Goal: Task Accomplishment & Management: Complete application form

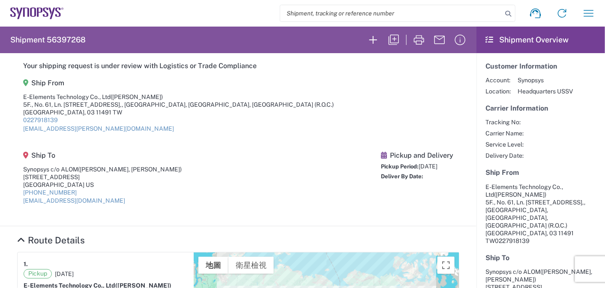
scroll to position [400, 0]
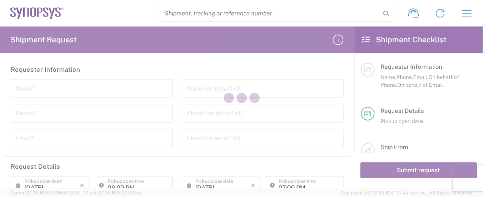
type input "[GEOGRAPHIC_DATA]"
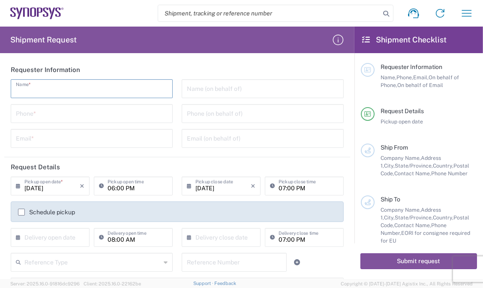
click at [49, 81] on input "text" at bounding box center [92, 88] width 152 height 15
paste input "[PERSON_NAME]"
type input "[PERSON_NAME]"
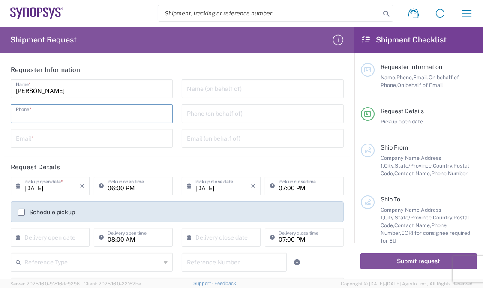
click at [65, 112] on input "tel" at bounding box center [92, 112] width 152 height 15
paste input "[PHONE_NUMBER]"
type input "[PHONE_NUMBER]"
click at [226, 119] on input "tel" at bounding box center [263, 112] width 152 height 15
paste input "[PHONE_NUMBER]"
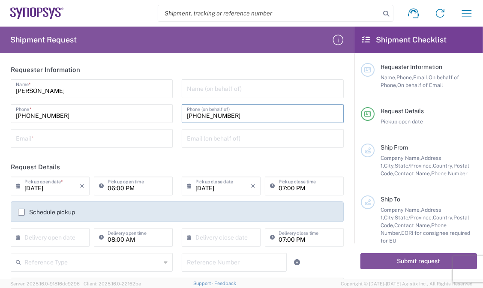
type input "[PHONE_NUMBER]"
click at [75, 132] on input "text" at bounding box center [92, 137] width 152 height 15
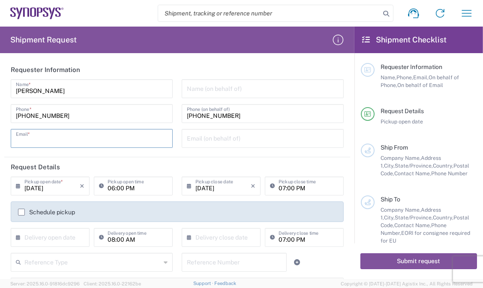
paste input "[EMAIL_ADDRESS][PERSON_NAME][DOMAIN_NAME]"
type input "[EMAIL_ADDRESS][PERSON_NAME][DOMAIN_NAME]"
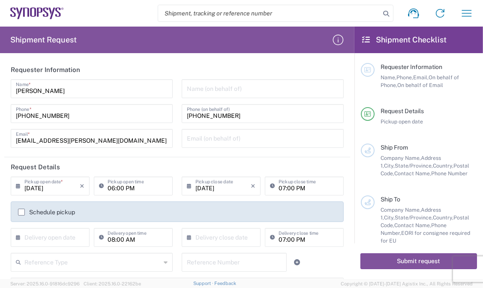
click at [224, 156] on agx-form-section "Requester Information [PERSON_NAME] Name * [PHONE_NUMBER] Phone * [EMAIL_ADDRES…" at bounding box center [177, 108] width 346 height 97
click at [224, 152] on div "Name (on behalf of) [PHONE_NUMBER] Phone (on behalf of) Email (on behalf of)" at bounding box center [262, 116] width 171 height 75
click at [227, 140] on input "text" at bounding box center [263, 137] width 152 height 15
paste input "[EMAIL_ADDRESS][PERSON_NAME][DOMAIN_NAME]"
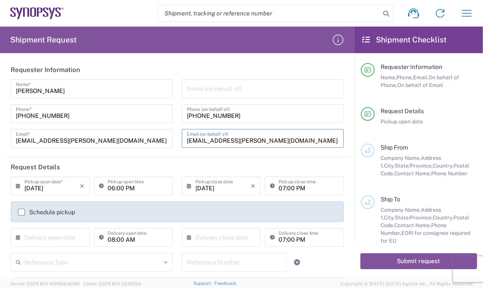
type input "[EMAIL_ADDRESS][PERSON_NAME][DOMAIN_NAME]"
click at [199, 90] on input "text" at bounding box center [263, 88] width 152 height 15
paste input "E-Elements Technology Co., Ltd"
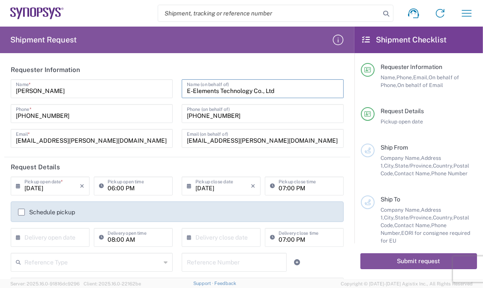
type input "E-Elements Technology Co., Ltd"
click at [132, 188] on input "06:00 PM" at bounding box center [138, 185] width 60 height 15
drag, startPoint x: 138, startPoint y: 188, endPoint x: 64, endPoint y: 185, distance: 73.8
click at [64, 185] on div "[DATE] × Pickup open date * Cancel Apply 06:00 PM Pickup open time" at bounding box center [92, 188] width 166 height 25
drag, startPoint x: 248, startPoint y: 185, endPoint x: 262, endPoint y: 188, distance: 13.5
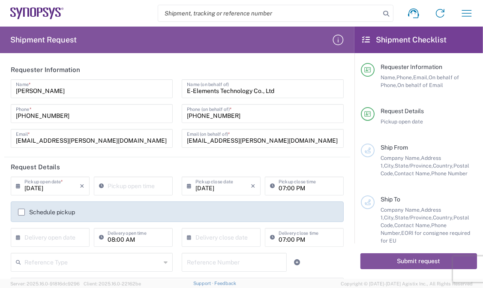
click at [251, 185] on icon "×" at bounding box center [253, 186] width 5 height 14
type input "08:00 AM"
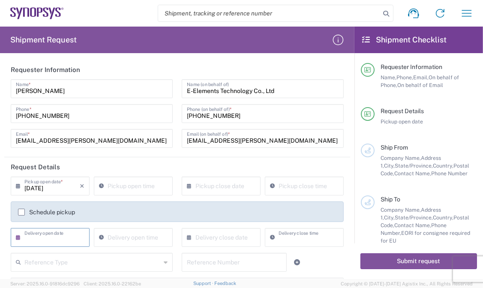
type input "07:00 PM"
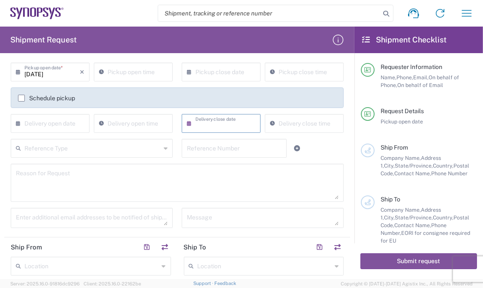
scroll to position [128, 0]
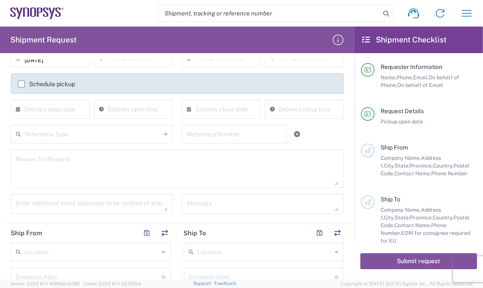
click at [39, 167] on textarea at bounding box center [177, 168] width 323 height 33
paste textarea "Shipment of 15 pcs of product SH100004216,model name HDMI_2_0_MGB2 to ALOM sub."
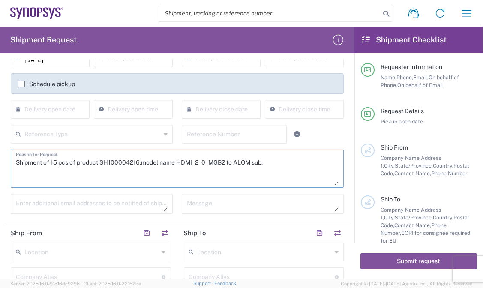
click at [53, 162] on textarea "Shipment of 15 pcs of product SH100004216,model name HDMI_2_0_MGB2 to ALOM sub." at bounding box center [177, 168] width 323 height 33
drag, startPoint x: 141, startPoint y: 156, endPoint x: 125, endPoint y: 161, distance: 17.2
click at [141, 156] on textarea "Shipment of 25 pcs of product SH100004216,model name HDMI_2_0_MGB2 to ALOM sub." at bounding box center [177, 168] width 323 height 33
drag, startPoint x: 102, startPoint y: 160, endPoint x: 139, endPoint y: 164, distance: 37.4
click at [139, 164] on textarea "Shipment of 25 pcs of product SH100004216,model name HDMI_2_0_MGB2 to ALOM sub." at bounding box center [177, 168] width 323 height 33
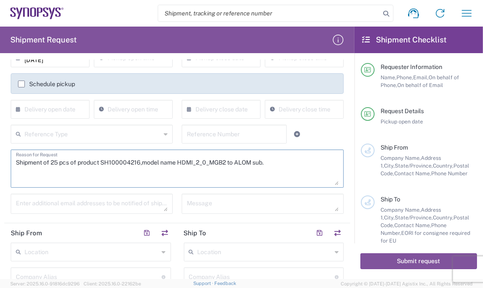
paste textarea "7375"
click at [163, 165] on textarea "Shipment of 25 pcs of product SH100007375,model name HDMI_2_0_MGB2 to ALOM sub." at bounding box center [177, 168] width 323 height 33
drag, startPoint x: 179, startPoint y: 161, endPoint x: 227, endPoint y: 163, distance: 48.5
click at [227, 163] on textarea "Shipment of 25 pcs of product SH100007375,model name HDMI_2_0_MGB2 to ALOM sub." at bounding box center [177, 168] width 323 height 33
paste textarea "AP-SX VP1902(aka B1-SX)1Fspeed grade2M"
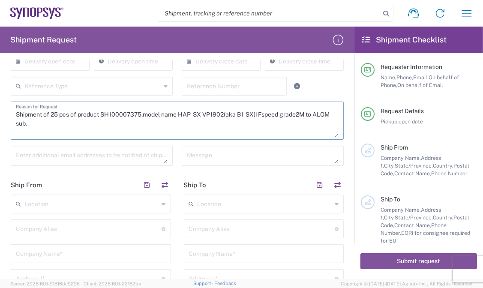
scroll to position [212, 0]
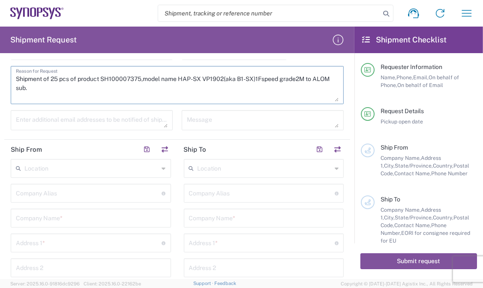
type textarea "Shipment of 25 pcs of product SH100007375,model name HAP-SX VP1902(aka B1-SX)1F…"
click at [123, 117] on textarea at bounding box center [92, 120] width 152 height 15
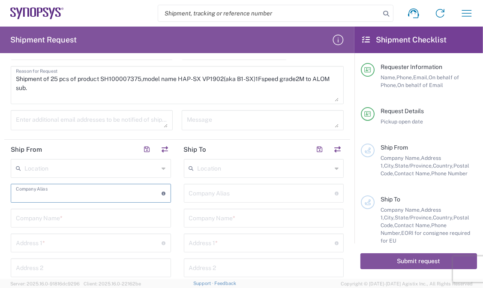
drag, startPoint x: 94, startPoint y: 193, endPoint x: 85, endPoint y: 186, distance: 11.3
click at [93, 192] on input "text" at bounding box center [89, 192] width 146 height 15
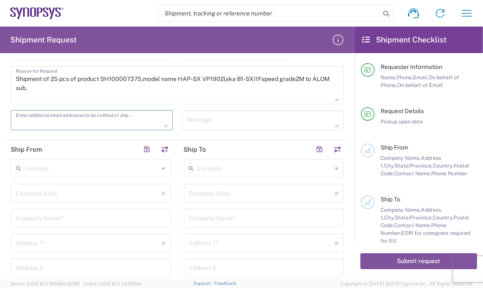
click at [33, 118] on textarea at bounding box center [92, 120] width 152 height 15
paste textarea "[EMAIL_ADDRESS][DOMAIN_NAME]"
type textarea "[EMAIL_ADDRESS][DOMAIN_NAME]"
click at [232, 165] on input "text" at bounding box center [264, 167] width 135 height 15
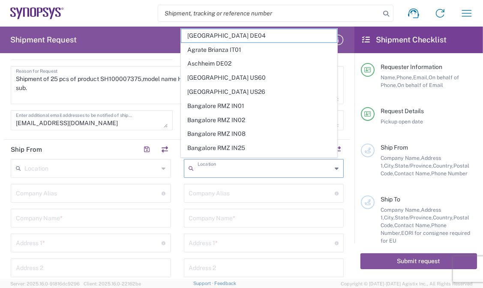
paste input "US01 ALOM"
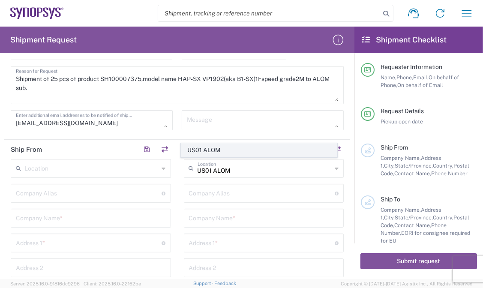
click at [222, 150] on span "US01 ALOM" at bounding box center [258, 150] width 155 height 13
type input "US01 ALOM"
type input "Synopsys c/o ALOM"
type input "[STREET_ADDRESS]"
type input "Fremont"
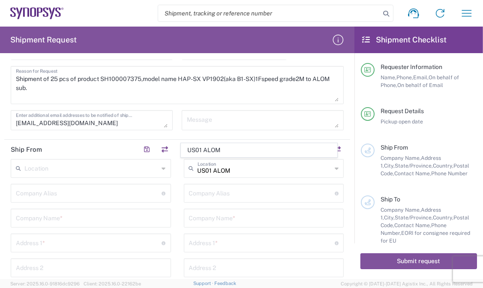
type input "[US_STATE]"
type input "94539"
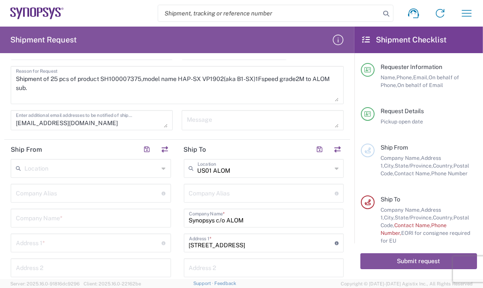
click at [69, 216] on input "text" at bounding box center [91, 217] width 150 height 15
paste input "E-Elements Technology Co., Ltd"
type input "E-Elements Technology Co., Ltd"
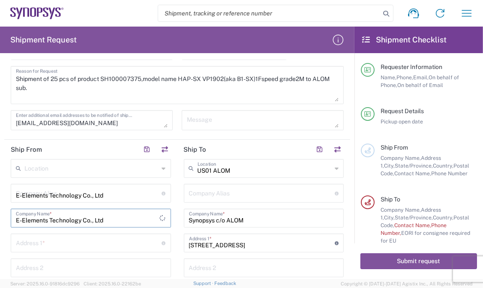
type input "[STREET_ADDRESS]"
type input "Neihu Dist., [GEOGRAPHIC_DATA], [GEOGRAPHIC_DATA] (R.O.C.)"
type input "[GEOGRAPHIC_DATA]"
type input "台灣"
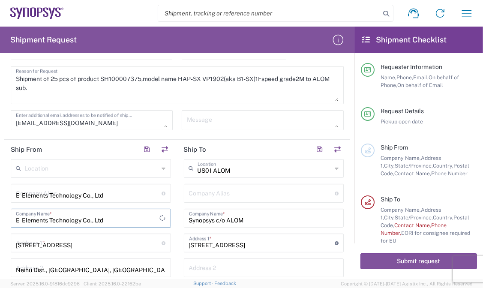
type input "11491"
type input "0227918139"
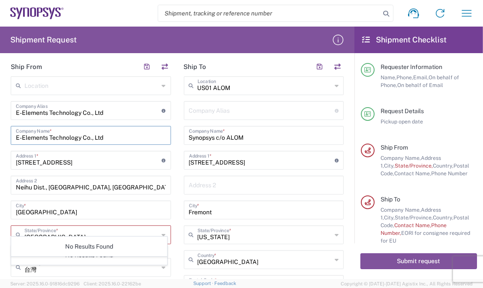
scroll to position [296, 0]
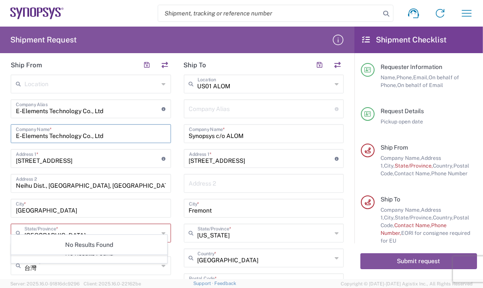
type input "E-Elements Technology Co., Ltd"
drag, startPoint x: 6, startPoint y: 214, endPoint x: 14, endPoint y: 212, distance: 8.4
click at [6, 214] on main "Location [GEOGRAPHIC_DATA] DE04 Agrate Brianza IT01 [GEOGRAPHIC_DATA] DE02 [GEO…" at bounding box center [90, 252] width 173 height 354
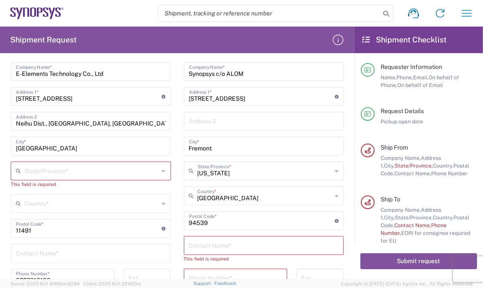
scroll to position [360, 0]
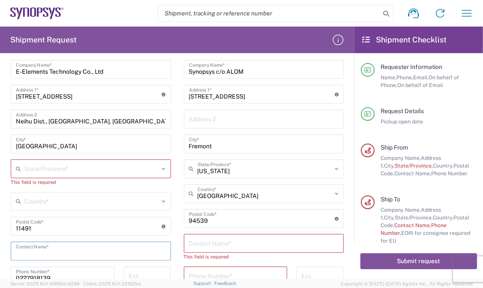
click at [45, 245] on input "text" at bounding box center [91, 250] width 150 height 15
paste input "[PERSON_NAME]"
type input "[PERSON_NAME]"
click at [46, 168] on input "text" at bounding box center [91, 168] width 135 height 15
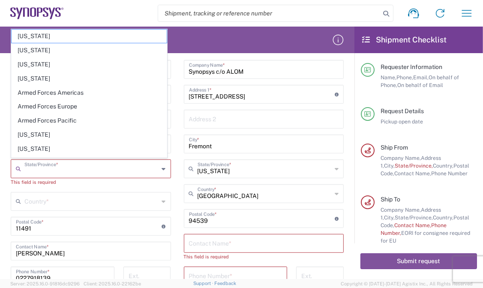
click at [5, 212] on main "Location [GEOGRAPHIC_DATA] DE04 Agrate Brianza IT01 [GEOGRAPHIC_DATA] DE02 [GEO…" at bounding box center [90, 187] width 173 height 354
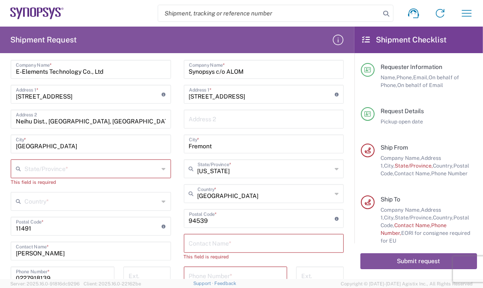
click at [157, 205] on div "Country *" at bounding box center [91, 201] width 160 height 19
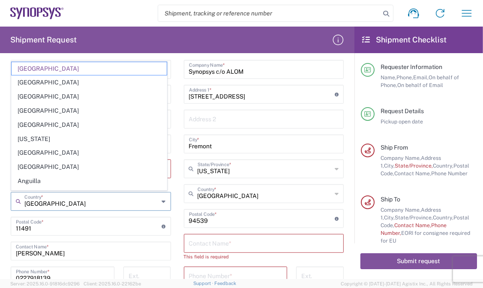
click at [158, 198] on div "United States Country *" at bounding box center [91, 201] width 160 height 19
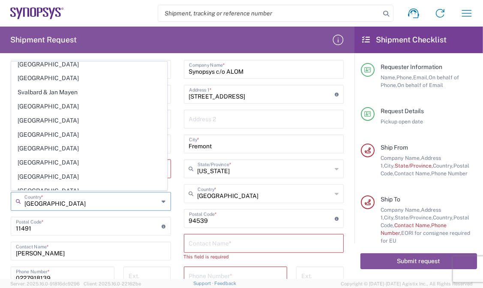
scroll to position [2894, 0]
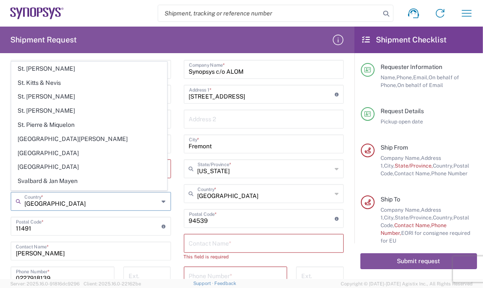
click at [71, 230] on span "[GEOGRAPHIC_DATA]" at bounding box center [89, 236] width 155 height 13
type input "[GEOGRAPHIC_DATA]"
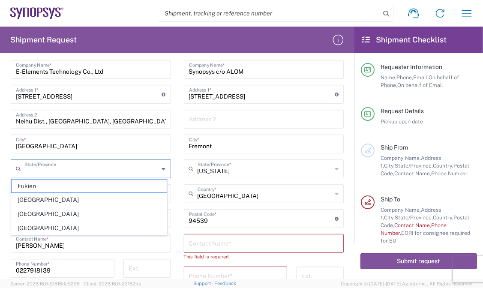
click at [81, 164] on input "text" at bounding box center [91, 168] width 135 height 15
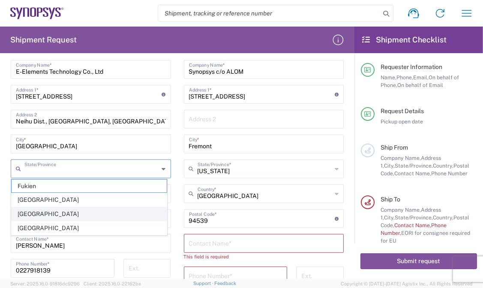
click at [37, 210] on span "[GEOGRAPHIC_DATA]" at bounding box center [89, 213] width 155 height 13
type input "[GEOGRAPHIC_DATA]"
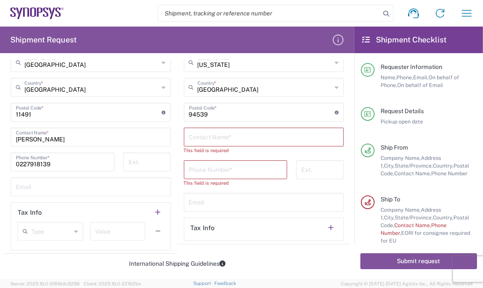
scroll to position [469, 0]
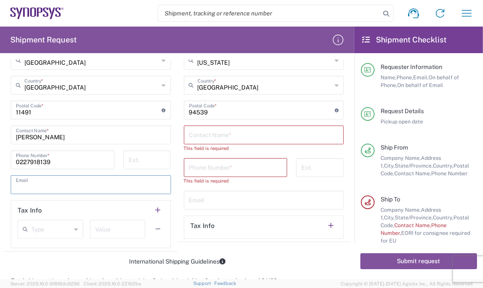
click at [49, 185] on input "text" at bounding box center [91, 183] width 150 height 15
paste input "[EMAIL_ADDRESS][DOMAIN_NAME]"
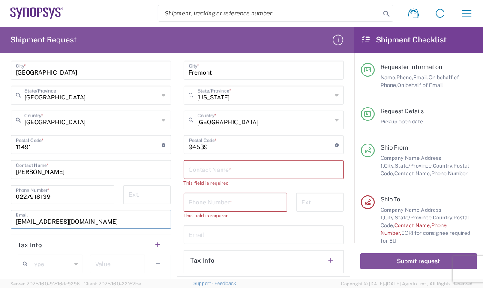
scroll to position [460, 0]
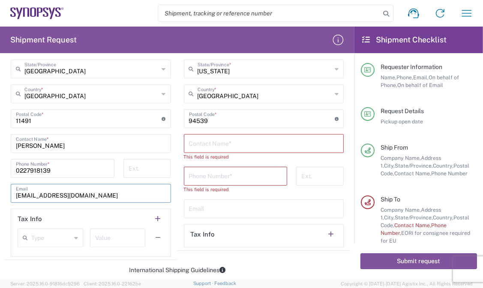
type input "[EMAIL_ADDRESS][DOMAIN_NAME]"
click at [226, 135] on input "text" at bounding box center [264, 142] width 150 height 15
paste input "[PERSON_NAME]"
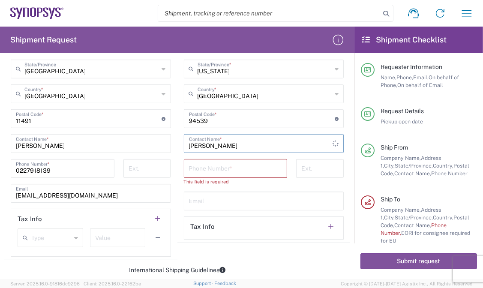
type input "[PERSON_NAME]"
click at [196, 172] on input "tel" at bounding box center [235, 167] width 93 height 15
paste input "[PHONE_NUMBER]"
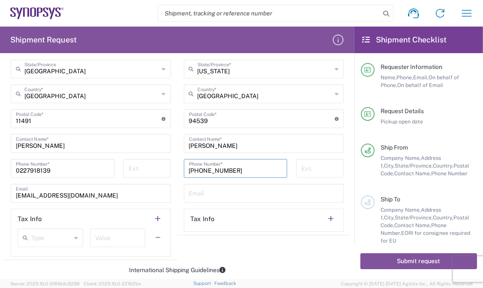
type input "[PHONE_NUMBER]"
click at [472, 105] on main "Requester Information Name, Phone, Email, On behalf of Phone, On behalf of Emai…" at bounding box center [418, 148] width 129 height 190
click at [209, 192] on input "text" at bounding box center [264, 192] width 150 height 15
paste input "[EMAIL_ADDRESS][DOMAIN_NAME]"
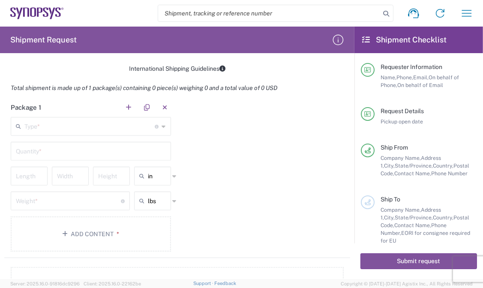
scroll to position [664, 0]
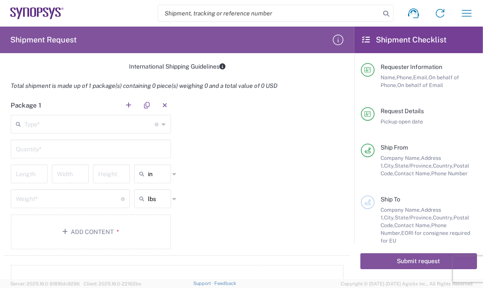
type input "[EMAIL_ADDRESS][DOMAIN_NAME]"
click at [79, 124] on input "text" at bounding box center [89, 123] width 131 height 15
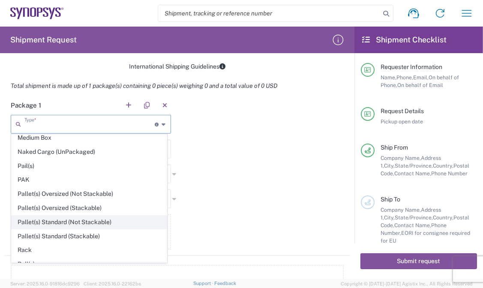
scroll to position [299, 0]
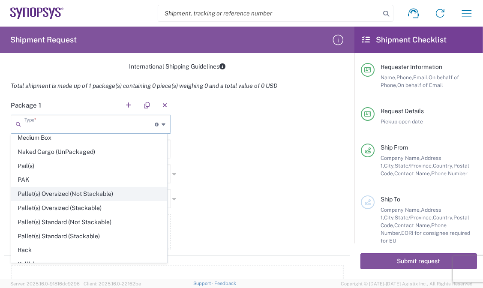
click at [118, 189] on span "Pallet(s) Oversized (Not Stackable)" at bounding box center [89, 193] width 155 height 13
type input "Pallet(s) Oversized (Not Stackable)"
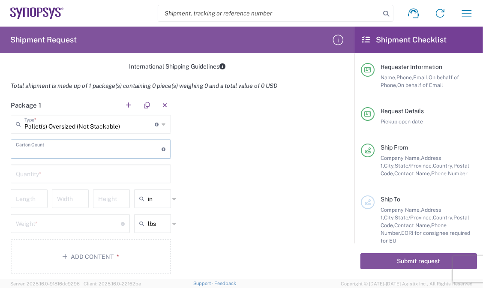
click at [115, 148] on input "number" at bounding box center [89, 148] width 146 height 15
type input "1"
click at [132, 172] on input "text" at bounding box center [91, 173] width 150 height 15
type input "1"
drag, startPoint x: 103, startPoint y: 147, endPoint x: -1, endPoint y: 87, distance: 120.4
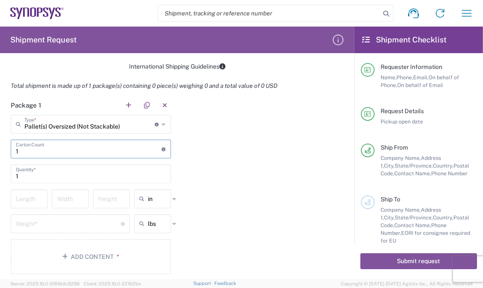
click at [0, 87] on html "Shipment request Shipment tracking Employee non-product shipment request My shi…" at bounding box center [241, 144] width 483 height 288
type input "13"
drag, startPoint x: 30, startPoint y: 197, endPoint x: 51, endPoint y: 191, distance: 21.7
click at [30, 197] on input "number" at bounding box center [29, 198] width 27 height 15
click at [157, 197] on input "text" at bounding box center [158, 199] width 21 height 14
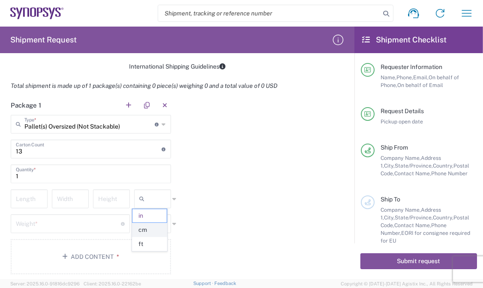
click at [146, 230] on span "cm" at bounding box center [149, 229] width 34 height 13
type input "cm"
click at [148, 221] on input "text" at bounding box center [158, 224] width 21 height 14
click at [147, 249] on span "kgs" at bounding box center [149, 254] width 34 height 13
type input "kgs"
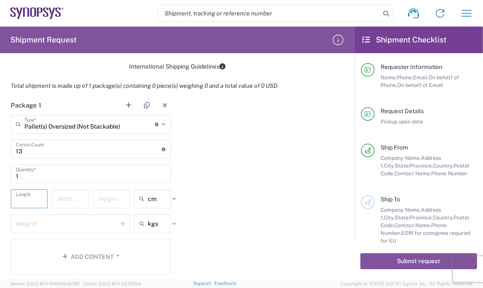
click at [27, 200] on input "number" at bounding box center [29, 198] width 27 height 15
type input "130"
type input "122"
type input "134"
click at [35, 225] on input "number" at bounding box center [68, 222] width 105 height 15
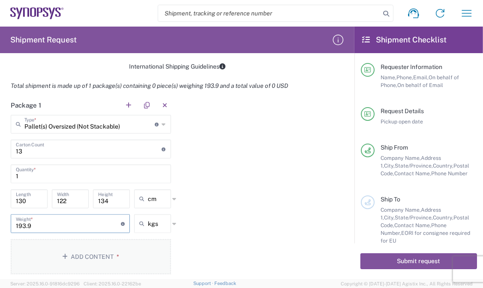
type input "193.9"
click at [126, 261] on button "Add Content *" at bounding box center [91, 256] width 160 height 35
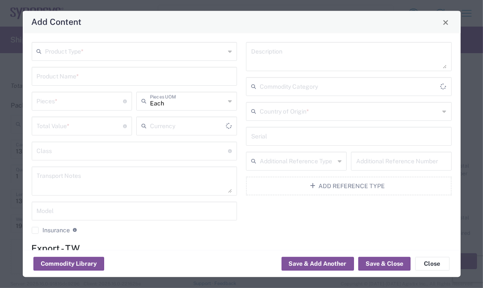
type input "US Dollar"
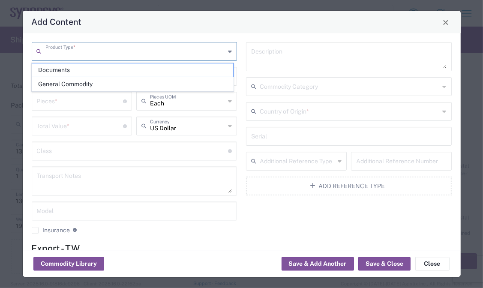
click at [92, 49] on input "text" at bounding box center [135, 51] width 180 height 15
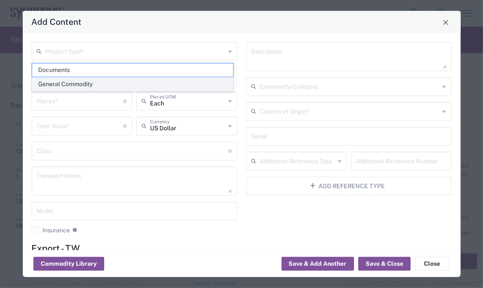
click at [86, 81] on span "General Commodity" at bounding box center [132, 84] width 200 height 13
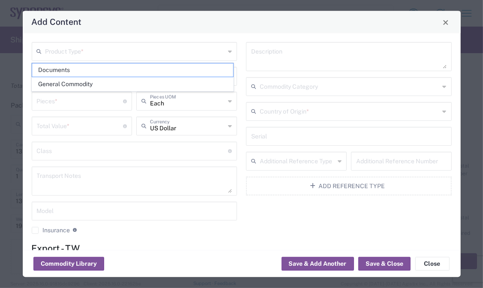
type input "General Commodity"
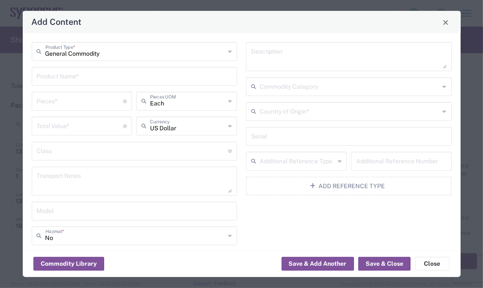
click at [102, 71] on input "text" at bounding box center [134, 76] width 195 height 15
paste input "HAP-SX VP1902(aka B1-SX)1Fspeed grade2M"
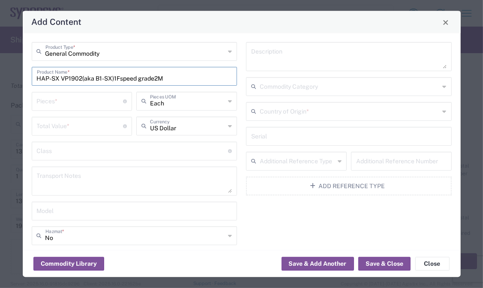
type input "HAP-SX VP1902(aka B1-SX)1Fspeed grade2M"
click at [89, 95] on input "number" at bounding box center [80, 100] width 87 height 15
type input "13"
click at [93, 128] on input "number" at bounding box center [80, 125] width 87 height 15
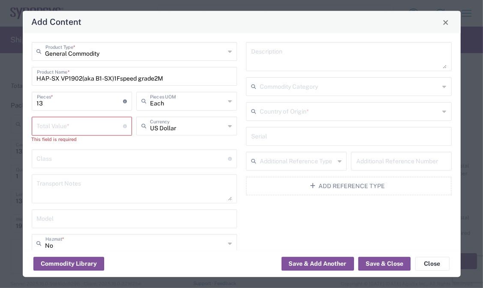
drag, startPoint x: 82, startPoint y: 121, endPoint x: 81, endPoint y: 105, distance: 16.3
click at [82, 121] on input "number" at bounding box center [80, 125] width 87 height 15
type input "321061"
click at [89, 181] on textarea at bounding box center [134, 181] width 195 height 24
click at [70, 159] on div "Class 18 standardized commodity classifications indicating transportability" at bounding box center [135, 151] width 206 height 19
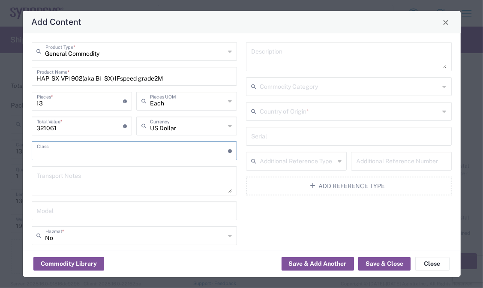
click at [76, 179] on textarea at bounding box center [134, 181] width 195 height 24
paste textarea "The shipment is transported by KWE using air freight."
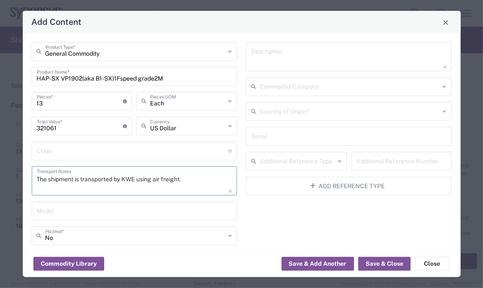
type textarea "The shipment is transported by KWE using air freight."
click at [144, 208] on input "text" at bounding box center [134, 210] width 195 height 15
click at [276, 63] on textarea at bounding box center [348, 57] width 195 height 24
click at [312, 111] on input "text" at bounding box center [350, 111] width 180 height 15
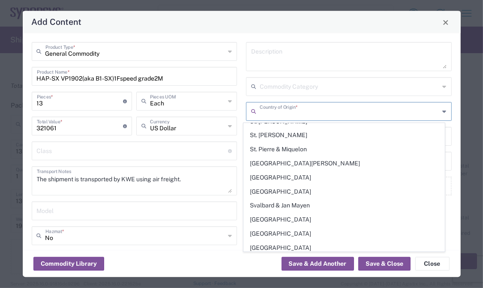
scroll to position [2937, 0]
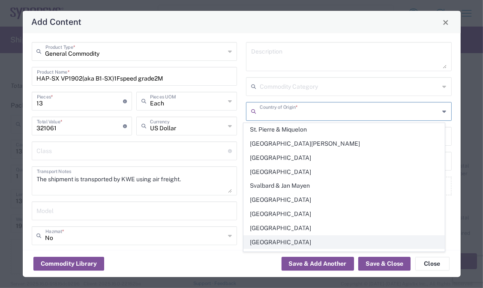
click at [298, 236] on span "[GEOGRAPHIC_DATA]" at bounding box center [344, 242] width 200 height 13
type input "[GEOGRAPHIC_DATA]"
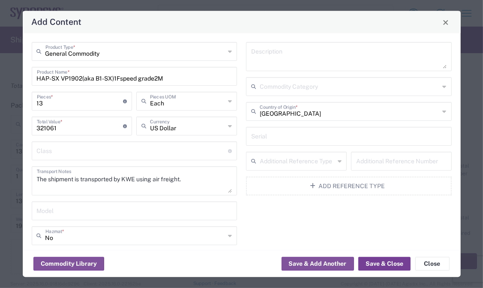
click at [392, 265] on button "Save & Close" at bounding box center [384, 264] width 52 height 14
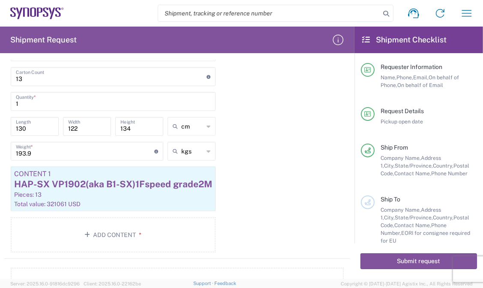
scroll to position [797, 0]
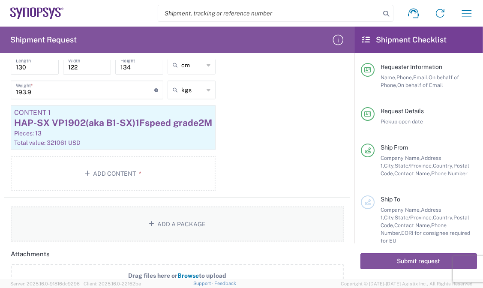
click at [289, 212] on button "Add a Package" at bounding box center [177, 223] width 333 height 35
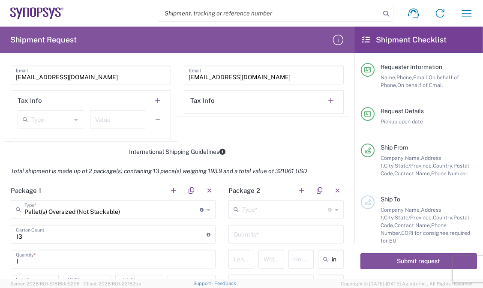
scroll to position [665, 0]
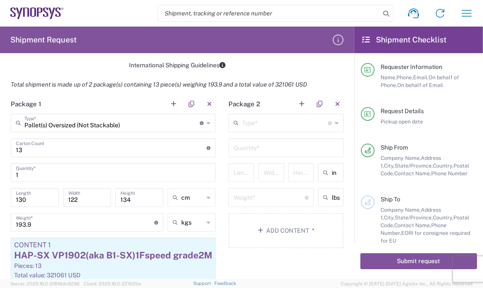
click at [324, 173] on icon at bounding box center [327, 173] width 9 height 14
click at [329, 201] on span "cm" at bounding box center [325, 203] width 23 height 13
type input "cm"
drag, startPoint x: 330, startPoint y: 194, endPoint x: 334, endPoint y: 196, distance: 4.6
click at [332, 194] on input "text" at bounding box center [342, 198] width 21 height 14
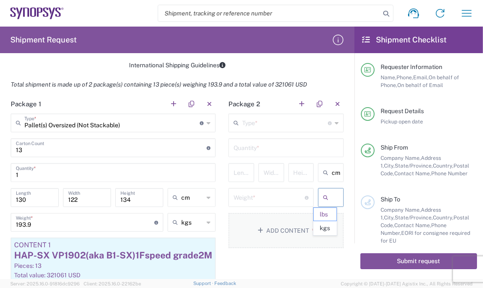
click at [323, 225] on span "kgs" at bounding box center [325, 227] width 23 height 13
type input "kgs"
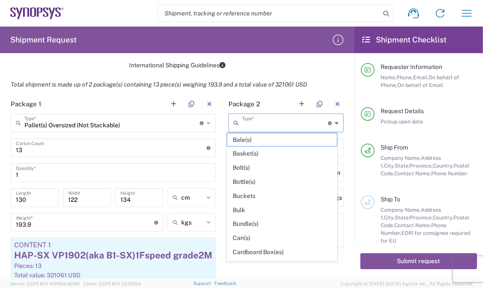
click at [263, 126] on input "text" at bounding box center [285, 122] width 86 height 15
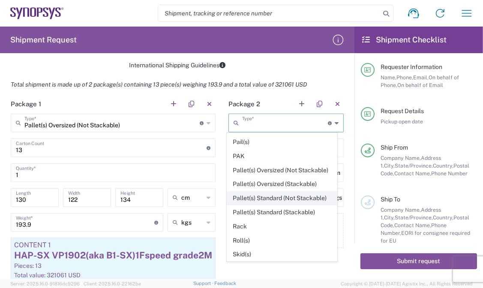
scroll to position [323, 0]
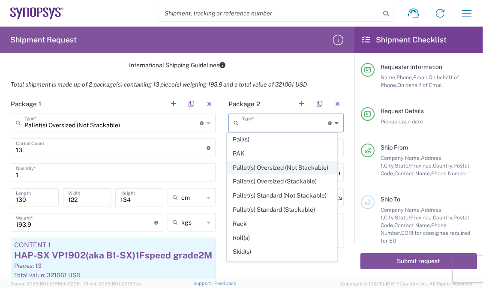
click at [281, 166] on span "Pallet(s) Oversized (Not Stackable)" at bounding box center [282, 167] width 110 height 13
type input "Pallet(s) Oversized (Not Stackable)"
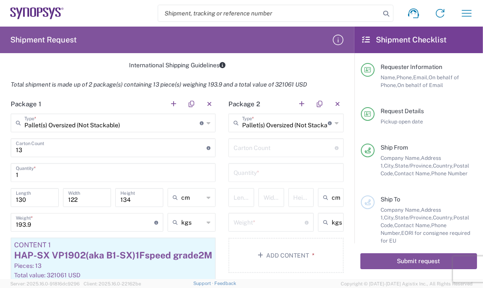
click at [272, 146] on input "number" at bounding box center [283, 147] width 101 height 15
type input "12"
type input "1"
click at [238, 194] on input "number" at bounding box center [243, 196] width 21 height 15
type input "130"
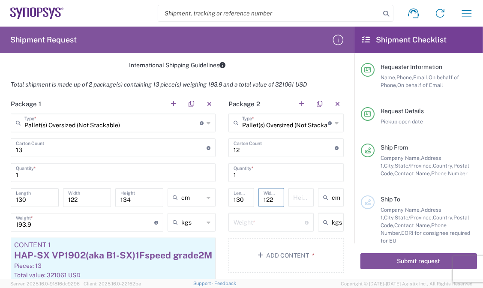
type input "122"
type input "111"
click at [272, 224] on input "number" at bounding box center [268, 221] width 71 height 15
type input "179.9"
click at [279, 266] on button "Add Content *" at bounding box center [285, 255] width 115 height 35
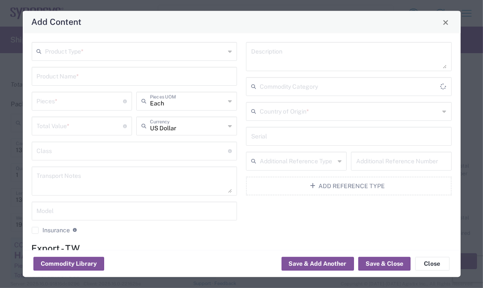
click at [102, 48] on input "text" at bounding box center [135, 51] width 180 height 15
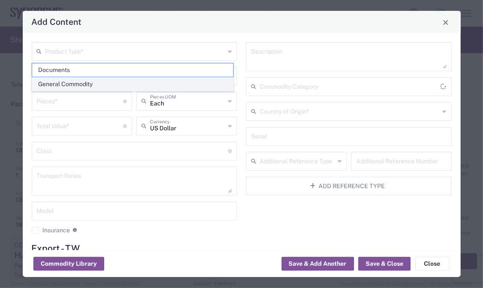
click at [162, 79] on span "General Commodity" at bounding box center [132, 84] width 200 height 13
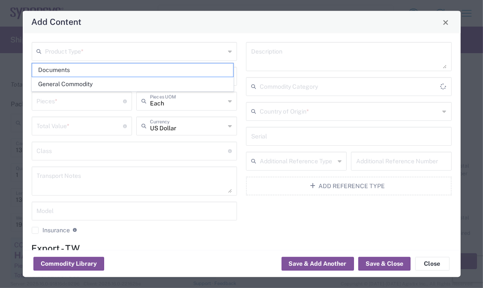
type input "General Commodity"
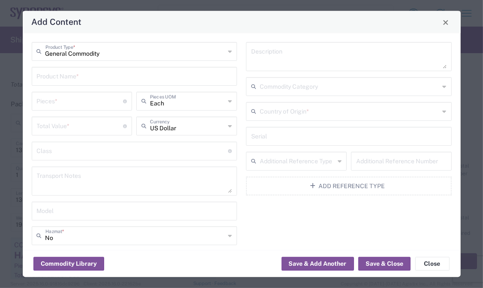
click at [440, 147] on div "Description Commodity Category Country of Origin * Serial Additional Reference …" at bounding box center [349, 178] width 215 height 273
click at [89, 76] on input "text" at bounding box center [134, 76] width 195 height 15
paste input "HAP-SX VP1902(aka B1-SX)1Fspeed grade2M"
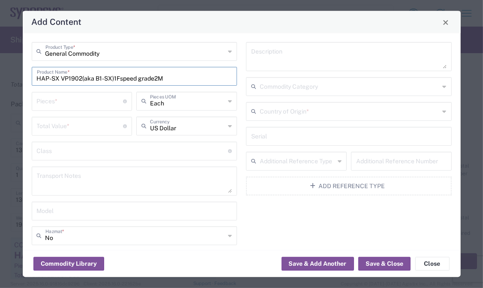
type input "HAP-SX VP1902(aka B1-SX)1Fspeed grade2M"
click at [82, 96] on input "number" at bounding box center [80, 100] width 87 height 15
type input "12"
drag, startPoint x: 100, startPoint y: 136, endPoint x: 97, endPoint y: 131, distance: 6.2
click at [100, 136] on div "Total Value * Total value of all the pieces" at bounding box center [82, 129] width 105 height 25
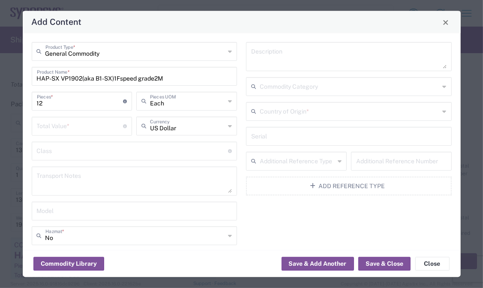
click at [96, 129] on input "number" at bounding box center [80, 125] width 87 height 15
click at [68, 125] on input "number" at bounding box center [80, 125] width 87 height 15
type input "296364"
click at [73, 180] on textarea at bounding box center [134, 181] width 195 height 24
click at [78, 175] on textarea at bounding box center [134, 181] width 195 height 24
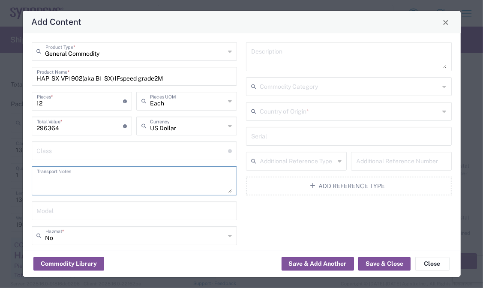
paste textarea "The shipment is transported by KWE using air freight."
type textarea "The shipment is transported by KWE using air freight."
click at [321, 108] on input "text" at bounding box center [350, 111] width 180 height 15
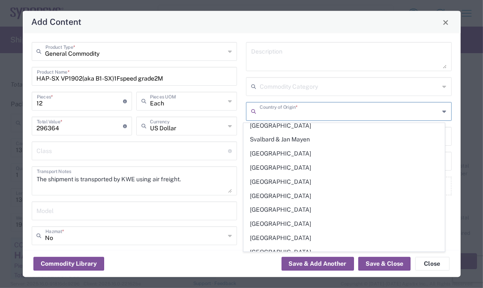
scroll to position [3002, 0]
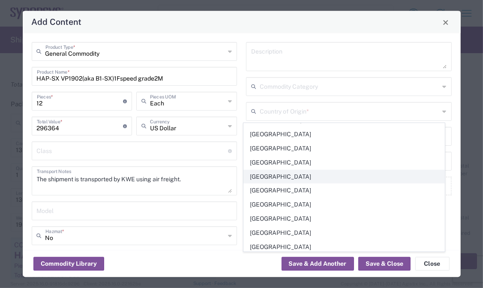
click at [273, 170] on span "[GEOGRAPHIC_DATA]" at bounding box center [344, 176] width 200 height 13
type input "[GEOGRAPHIC_DATA]"
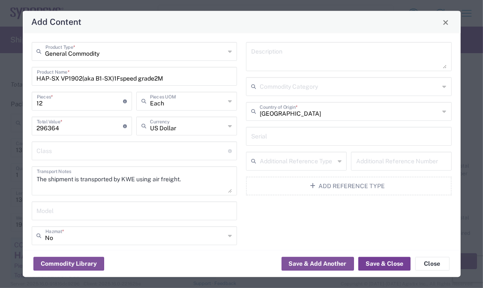
click at [380, 260] on button "Save & Close" at bounding box center [384, 264] width 52 height 14
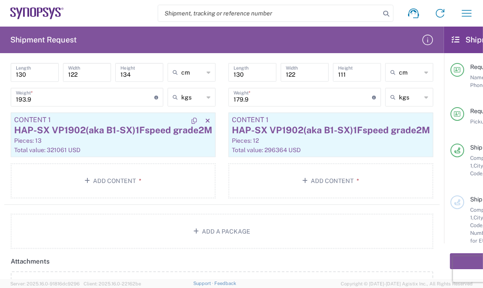
scroll to position [788, 0]
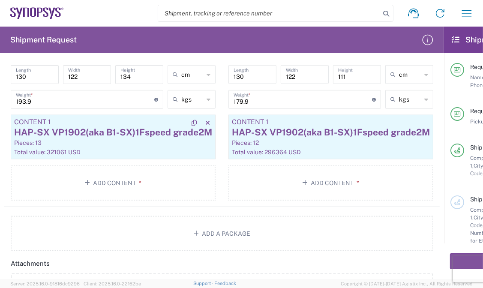
click at [126, 132] on div "HAP-SX VP1902(aka B1-SX)1Fspeed grade2M" at bounding box center [113, 132] width 198 height 13
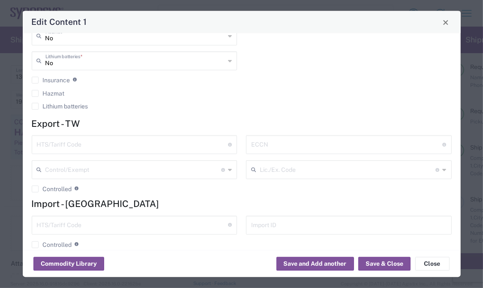
scroll to position [212, 0]
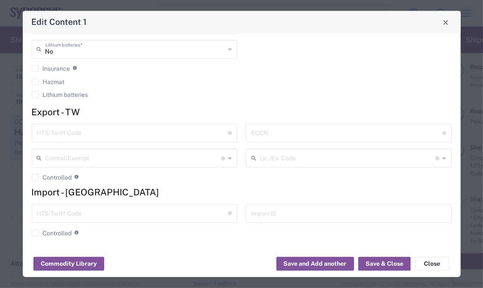
drag, startPoint x: 87, startPoint y: 137, endPoint x: 90, endPoint y: 139, distance: 4.6
click at [87, 137] on input "text" at bounding box center [132, 132] width 191 height 15
paste input "[PHONE_NUMBER]"
type input "[PHONE_NUMBER]"
click at [358, 263] on div "Commodity Library Save and Add another Save & Close Close" at bounding box center [242, 263] width 438 height 27
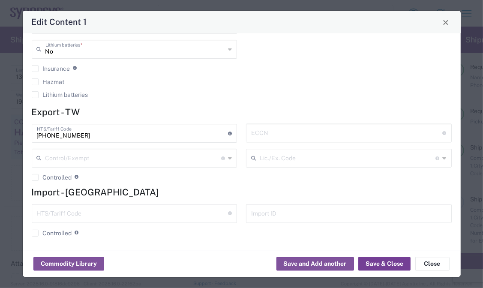
click at [378, 263] on button "Save & Close" at bounding box center [384, 264] width 52 height 14
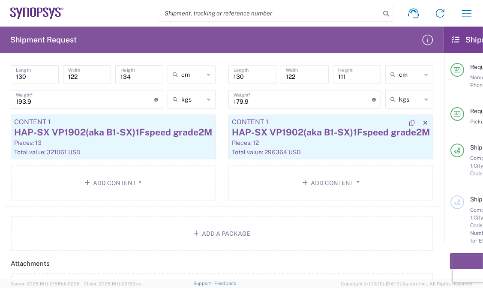
click at [251, 129] on div "HAP-SX VP1902(aka B1-SX)1Fspeed grade2M" at bounding box center [331, 132] width 198 height 13
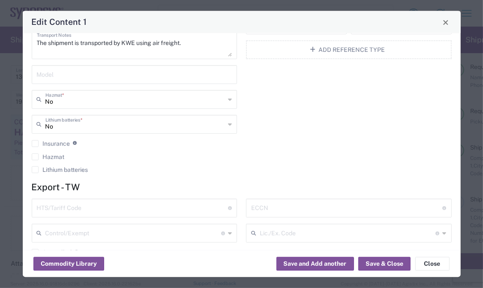
scroll to position [144, 0]
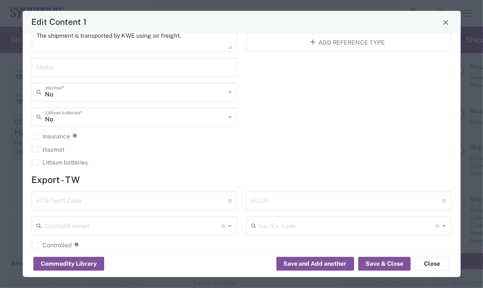
click at [139, 203] on input "text" at bounding box center [132, 200] width 191 height 15
paste input "[PHONE_NUMBER]"
type input "[PHONE_NUMBER]"
click at [372, 262] on button "Save & Close" at bounding box center [384, 264] width 52 height 14
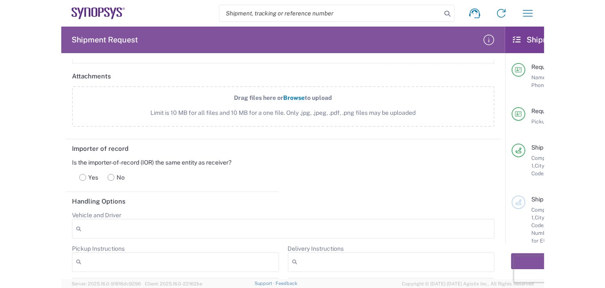
scroll to position [971, 0]
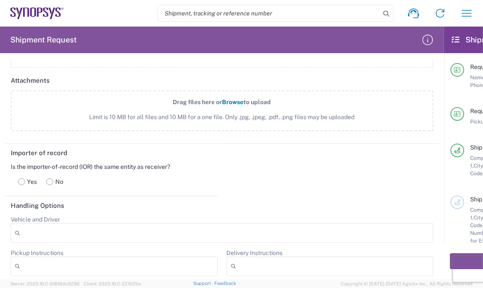
click at [286, 13] on input "search" at bounding box center [269, 13] width 222 height 16
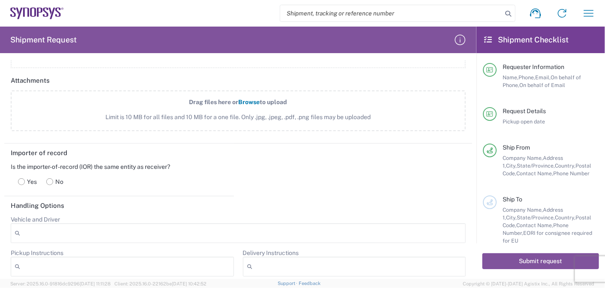
click at [311, 94] on label "Drag files here or Browse to upload Limit is 10 MB for all files and 10 MB for …" at bounding box center [238, 110] width 455 height 41
click at [0, 0] on input "Drag files here or Browse to upload Limit is 10 MB for all files and 10 MB for …" at bounding box center [0, 0] width 0 height 0
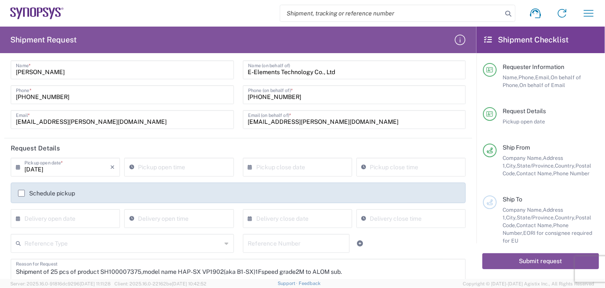
scroll to position [0, 0]
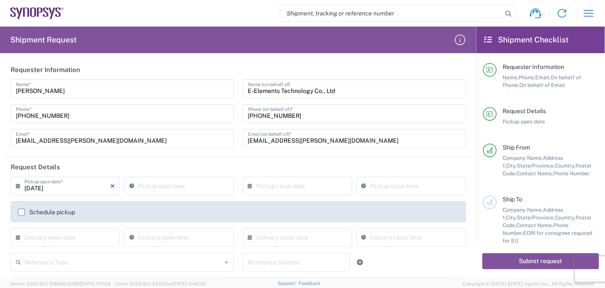
click at [112, 187] on icon "×" at bounding box center [112, 186] width 5 height 14
click at [84, 187] on input "text" at bounding box center [67, 185] width 86 height 15
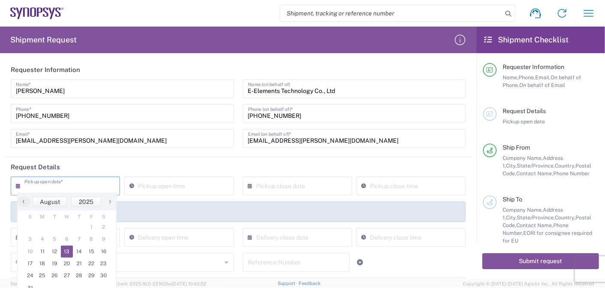
click at [63, 249] on span "13" at bounding box center [67, 251] width 12 height 12
type input "[DATE]"
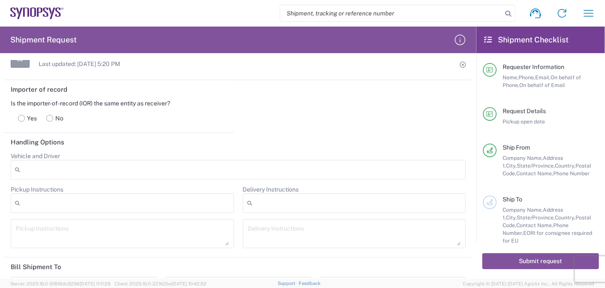
scroll to position [1164, 0]
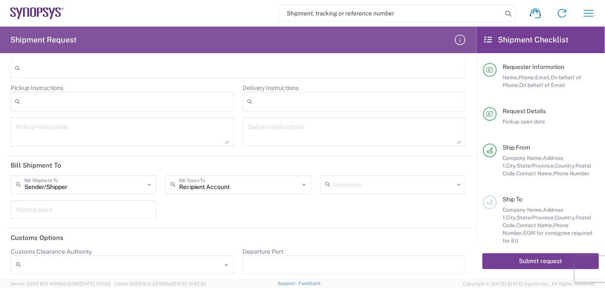
click at [523, 266] on button "Submit request" at bounding box center [540, 261] width 117 height 16
